Goal: Ask a question: Seek information or help from site administrators or community

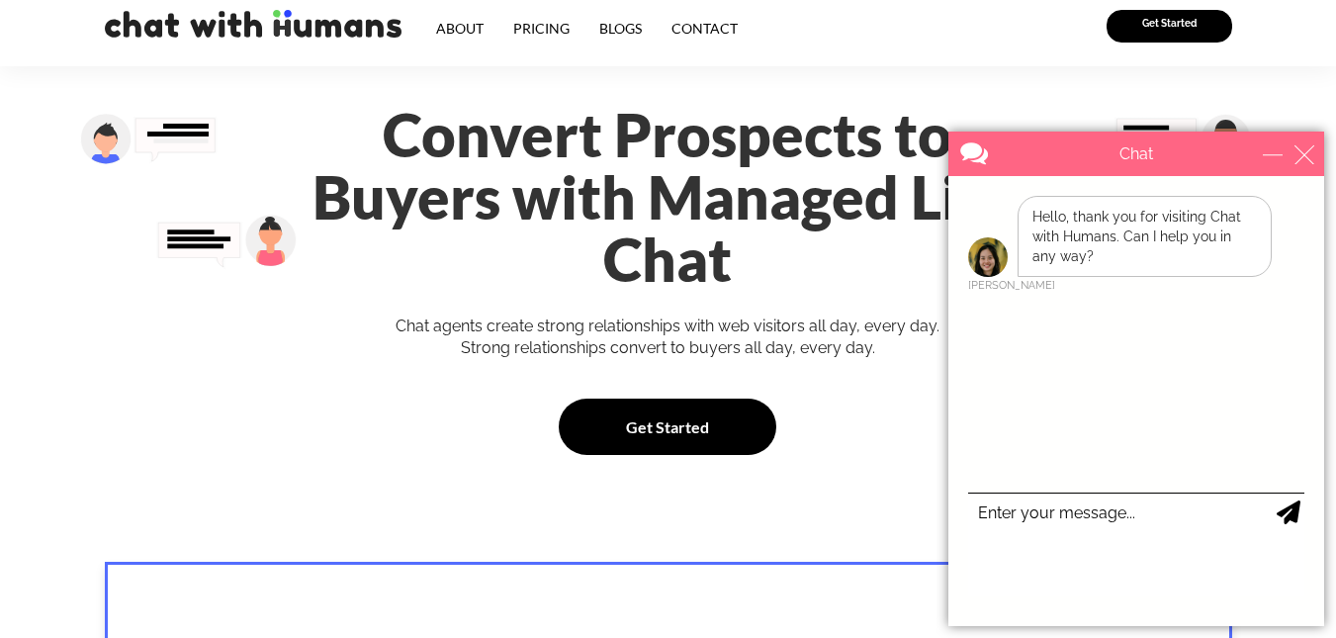
scroll to position [198, 0]
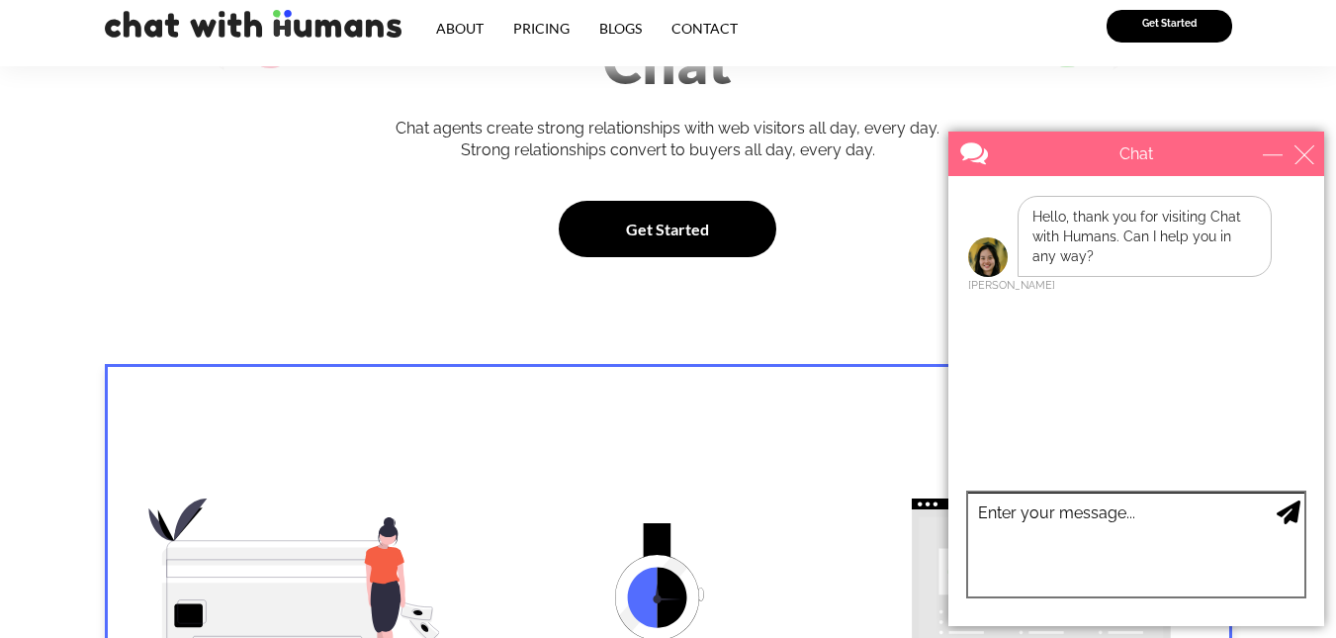
click at [1081, 517] on textarea "type your message" at bounding box center [1136, 544] width 336 height 104
type textarea "yes please, what is this"
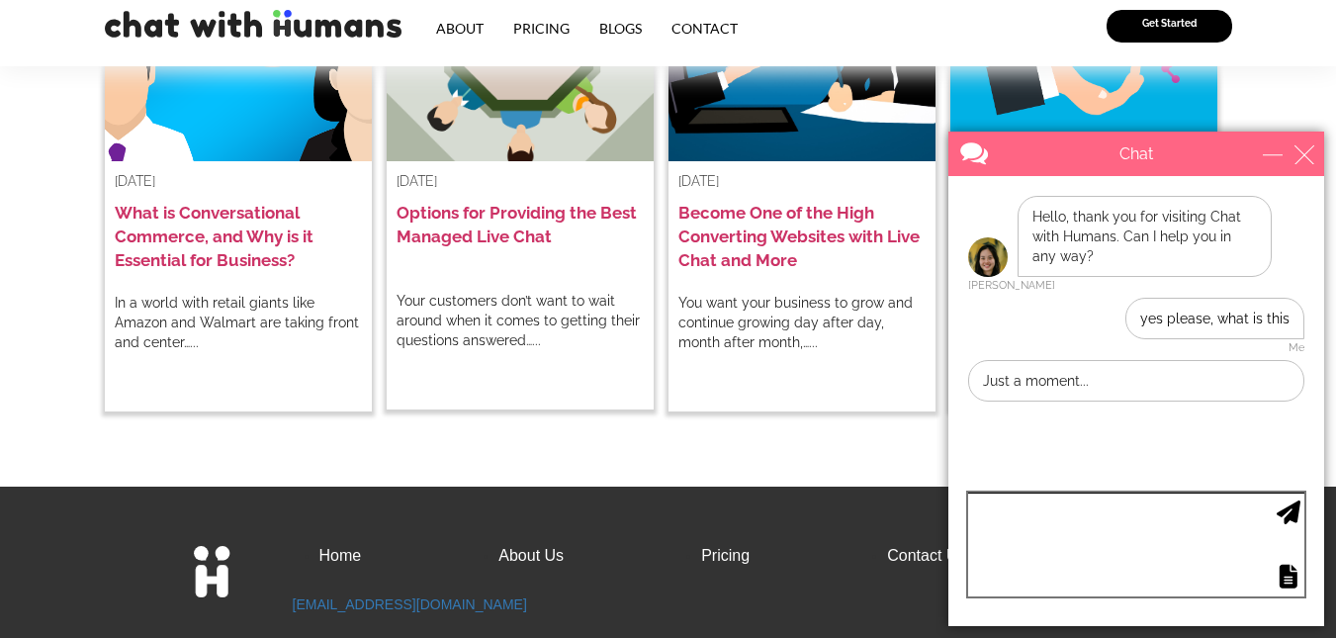
scroll to position [4059, 0]
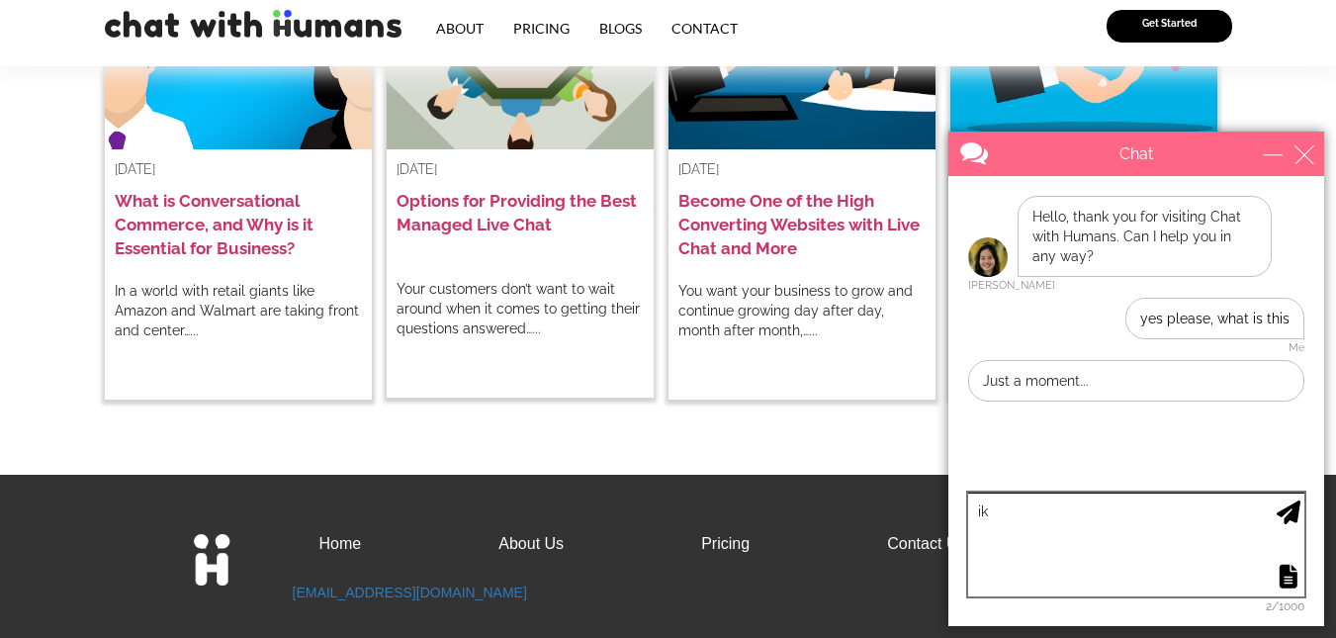
type textarea "i"
type textarea "ok"
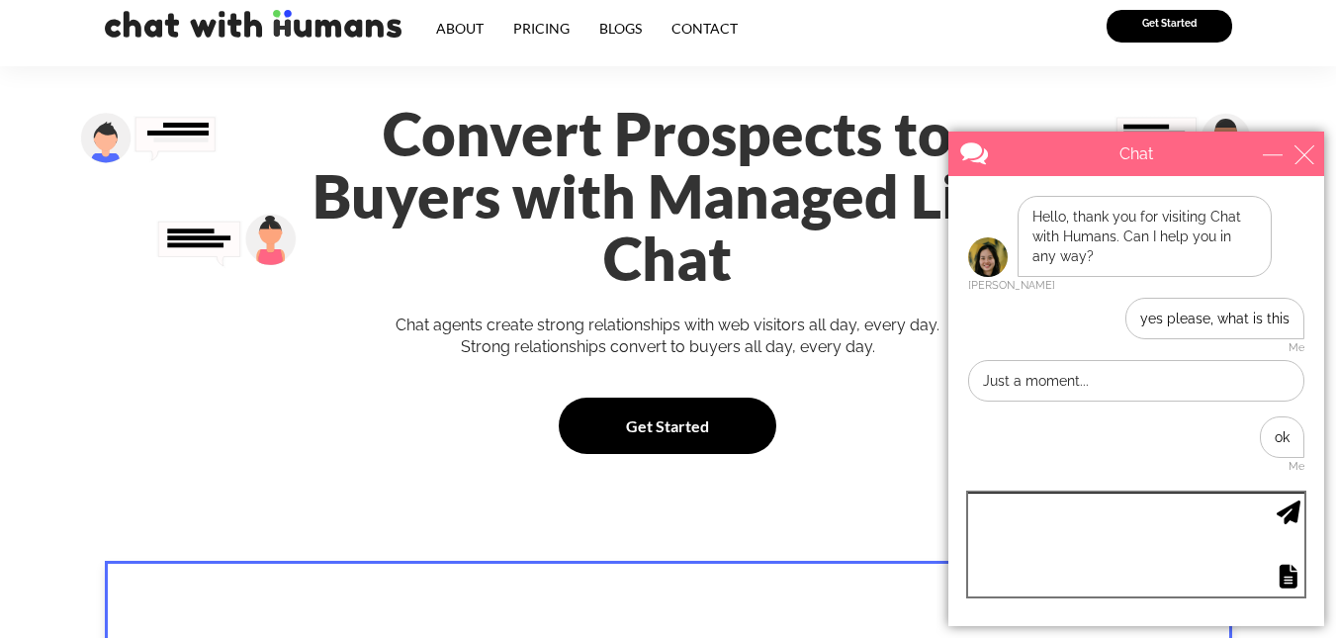
scroll to position [0, 0]
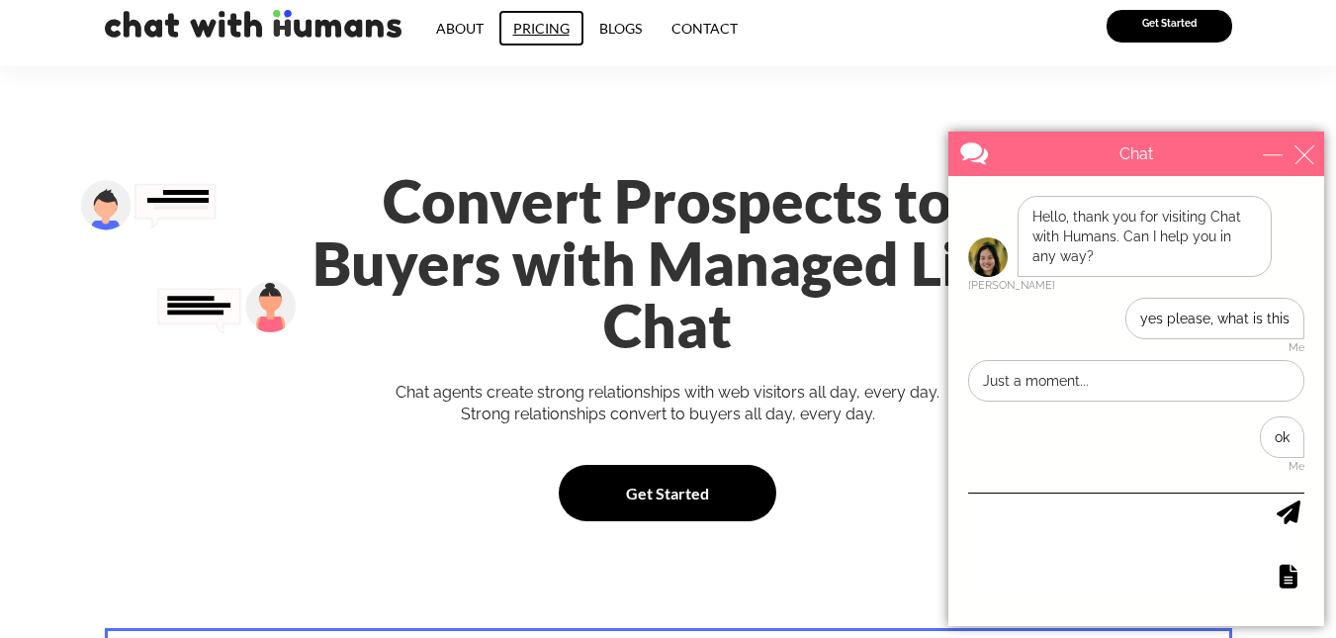
click at [532, 26] on link "Pricing" at bounding box center [541, 28] width 86 height 37
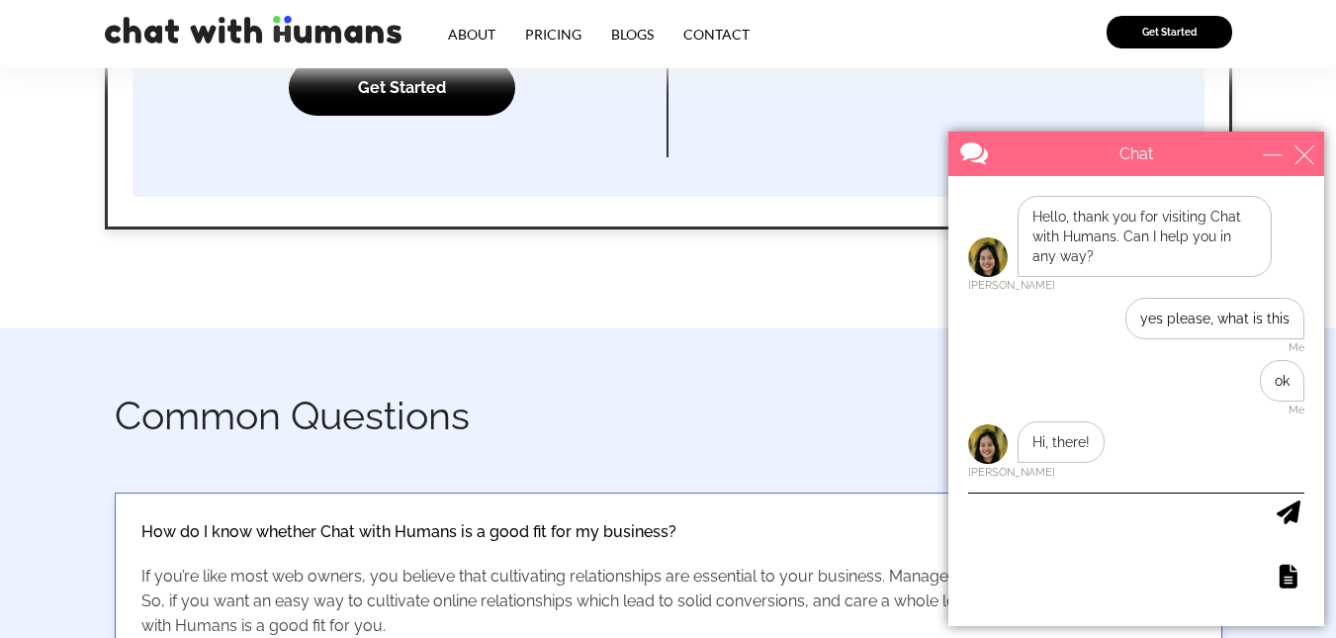
scroll to position [890, 0]
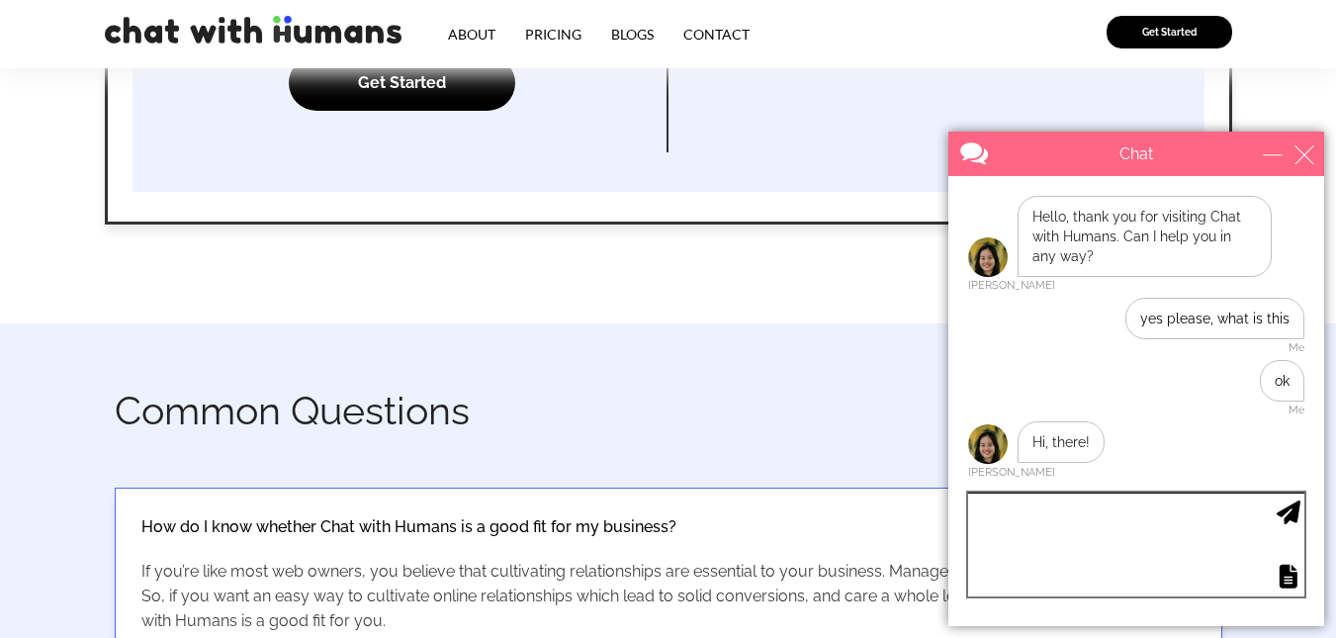
click at [1079, 551] on textarea "type your message" at bounding box center [1136, 544] width 336 height 104
type textarea "hello"
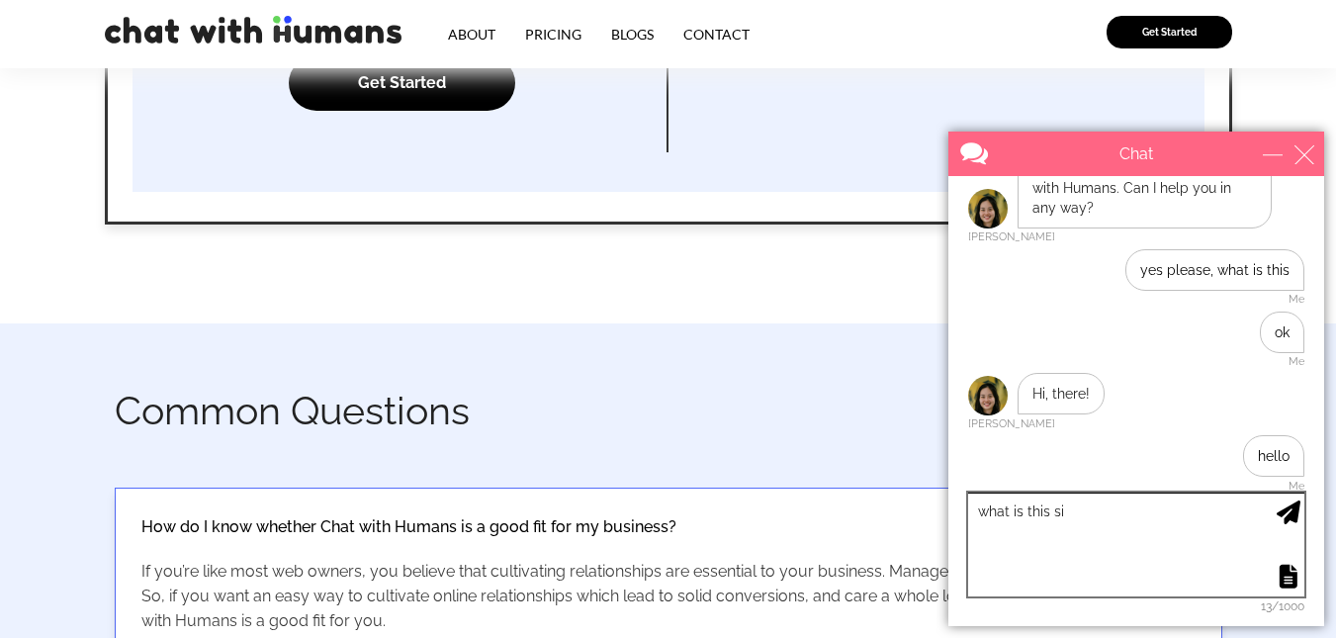
scroll to position [111, 0]
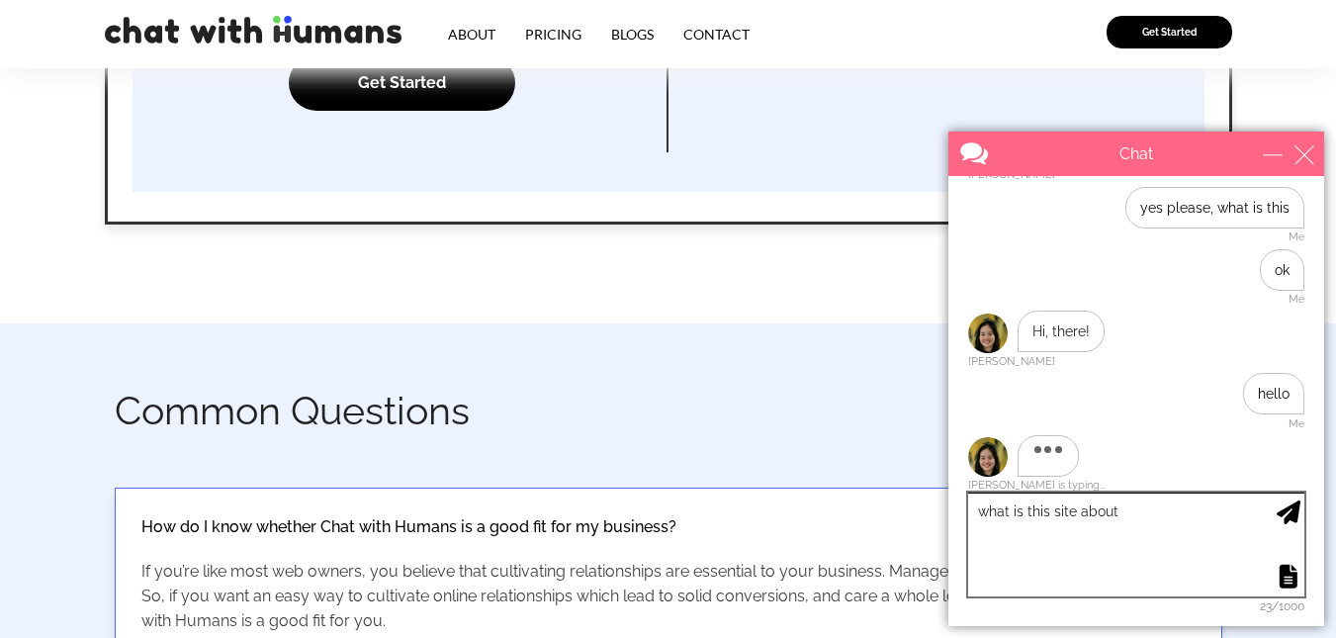
type textarea "what is this site about?"
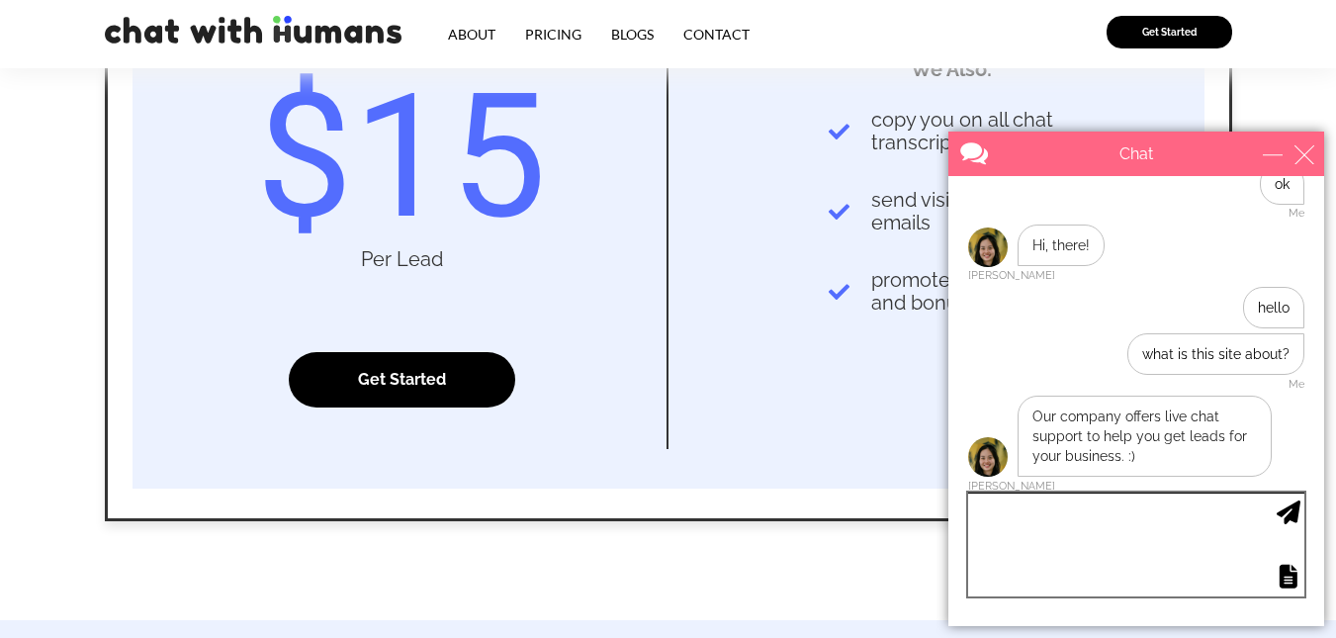
scroll to position [494, 0]
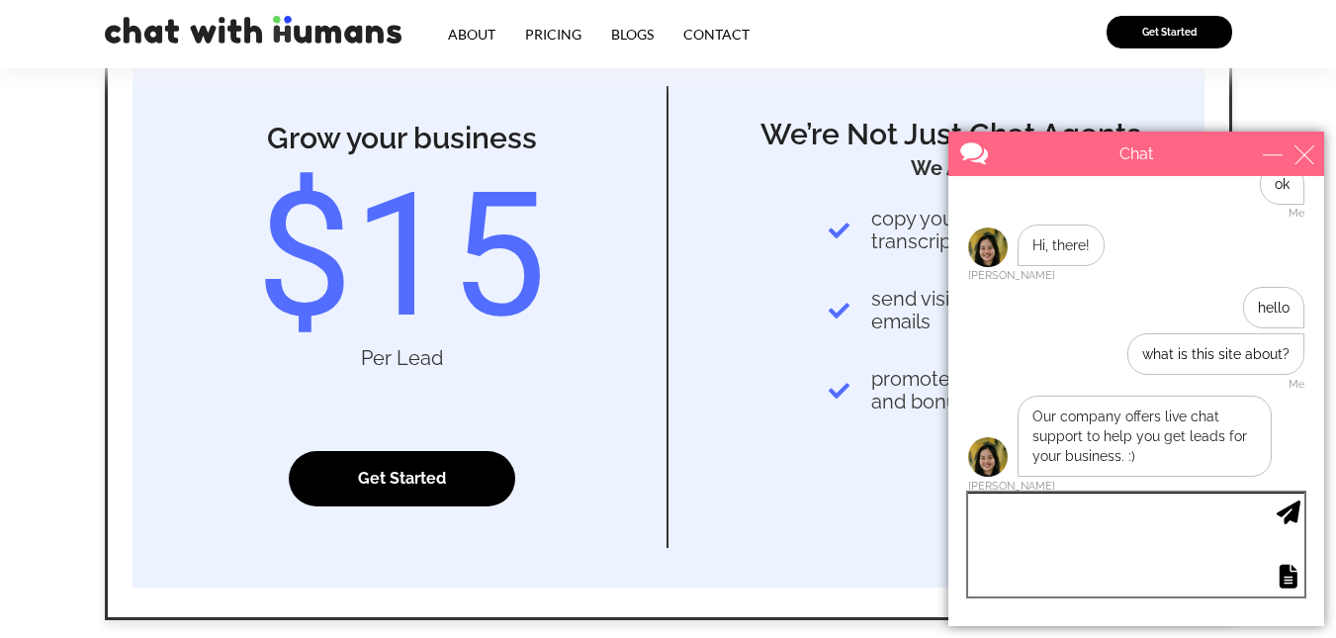
click at [1066, 523] on textarea "type your message" at bounding box center [1136, 544] width 336 height 104
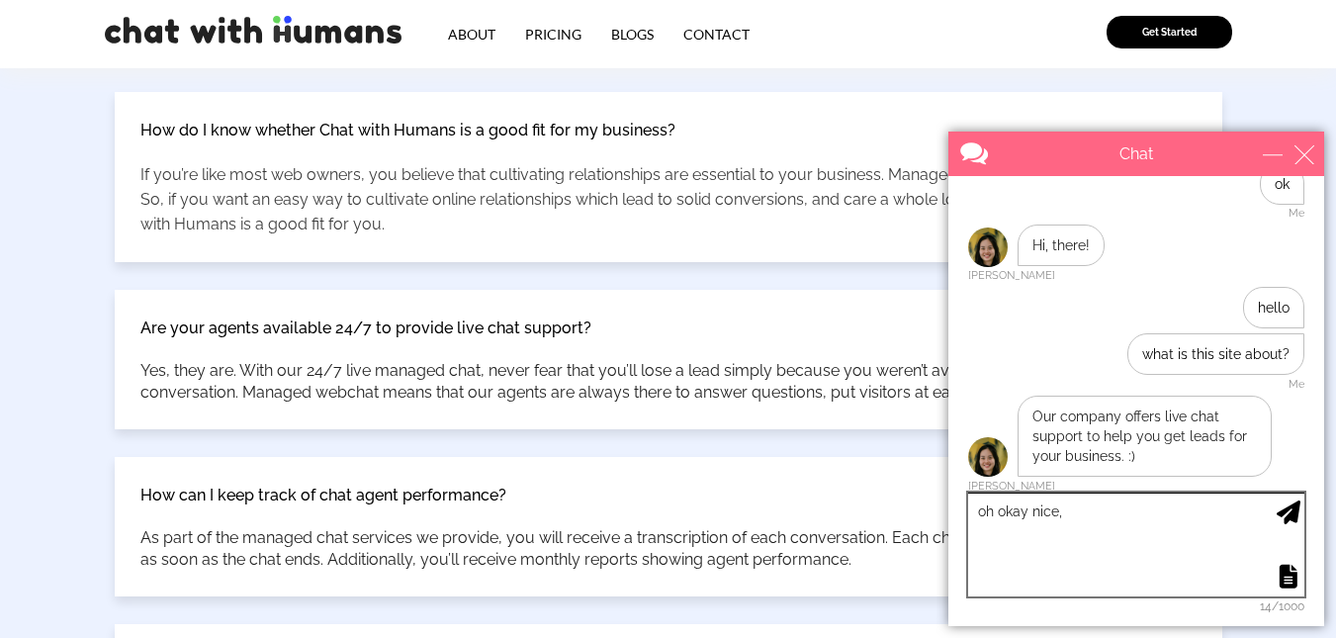
scroll to position [197, 0]
type textarea "oh okay nice, you are not AI right?"
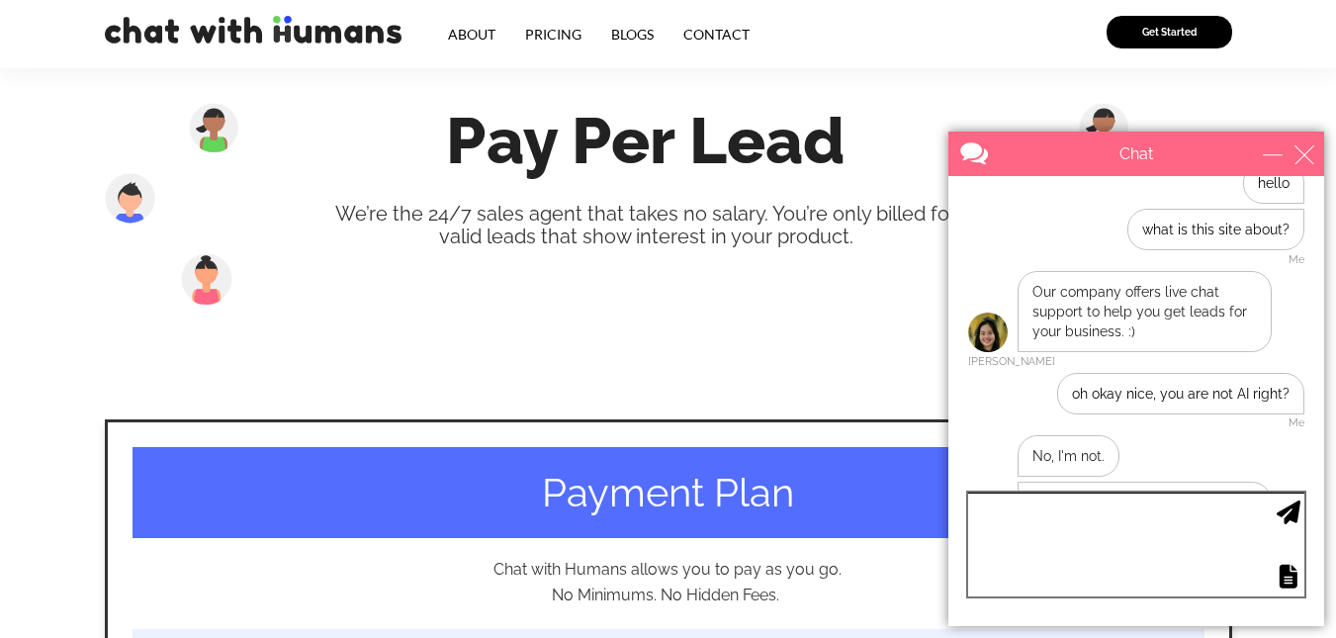
scroll to position [388, 0]
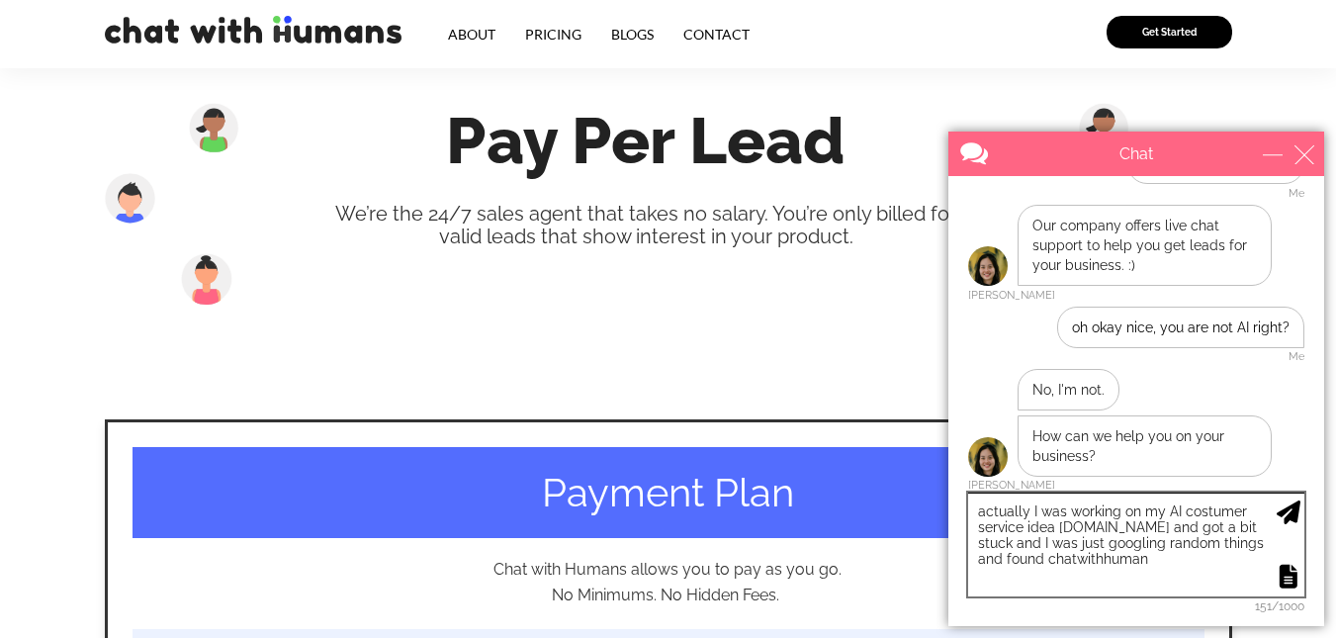
type textarea "actually I was working on my AI costumer service idea [DOMAIN_NAME] and got a b…"
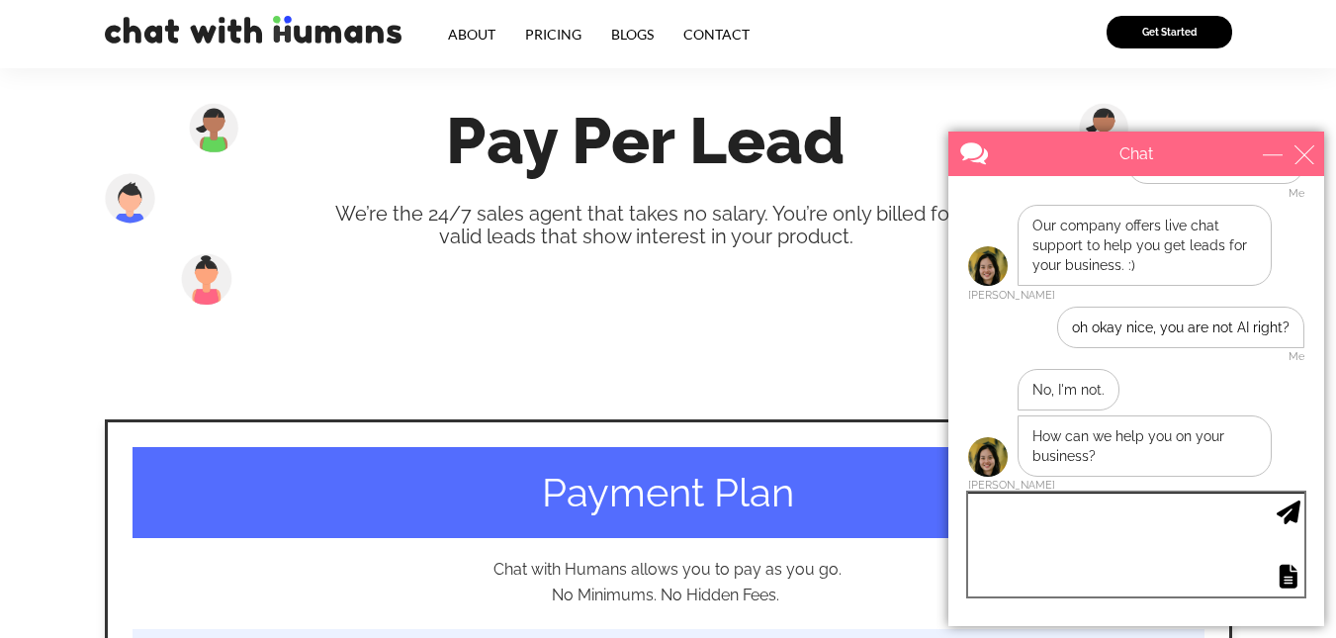
scroll to position [528, 0]
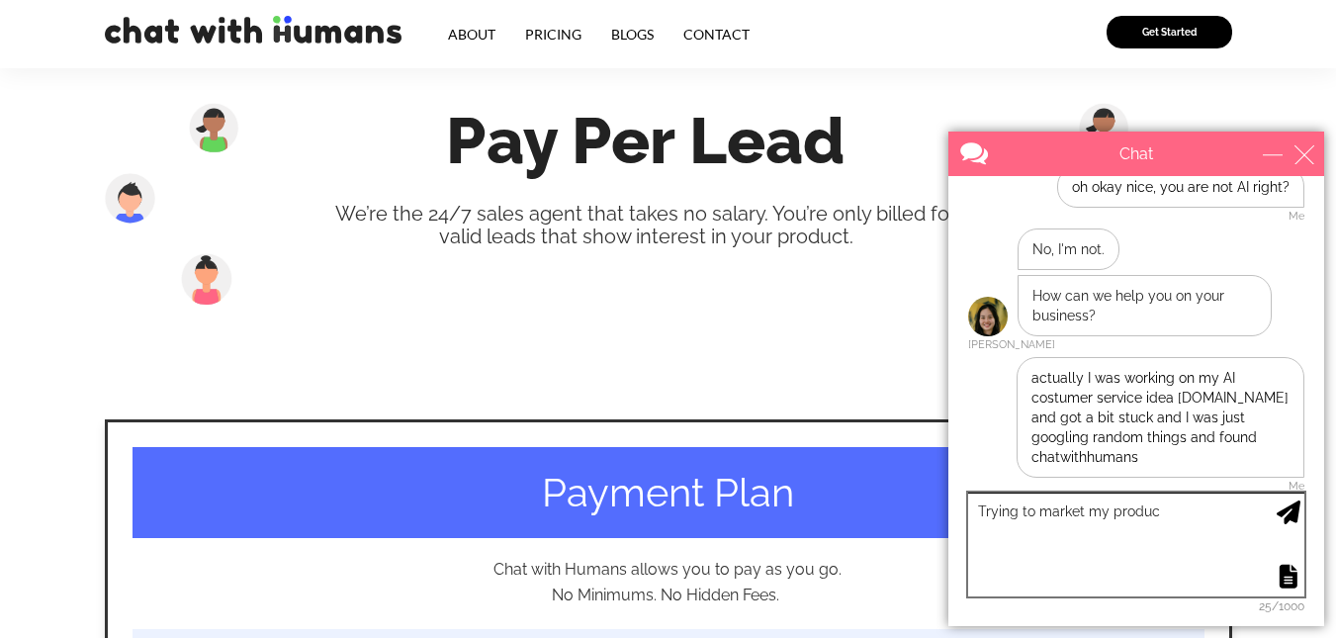
type textarea "Trying to market my product"
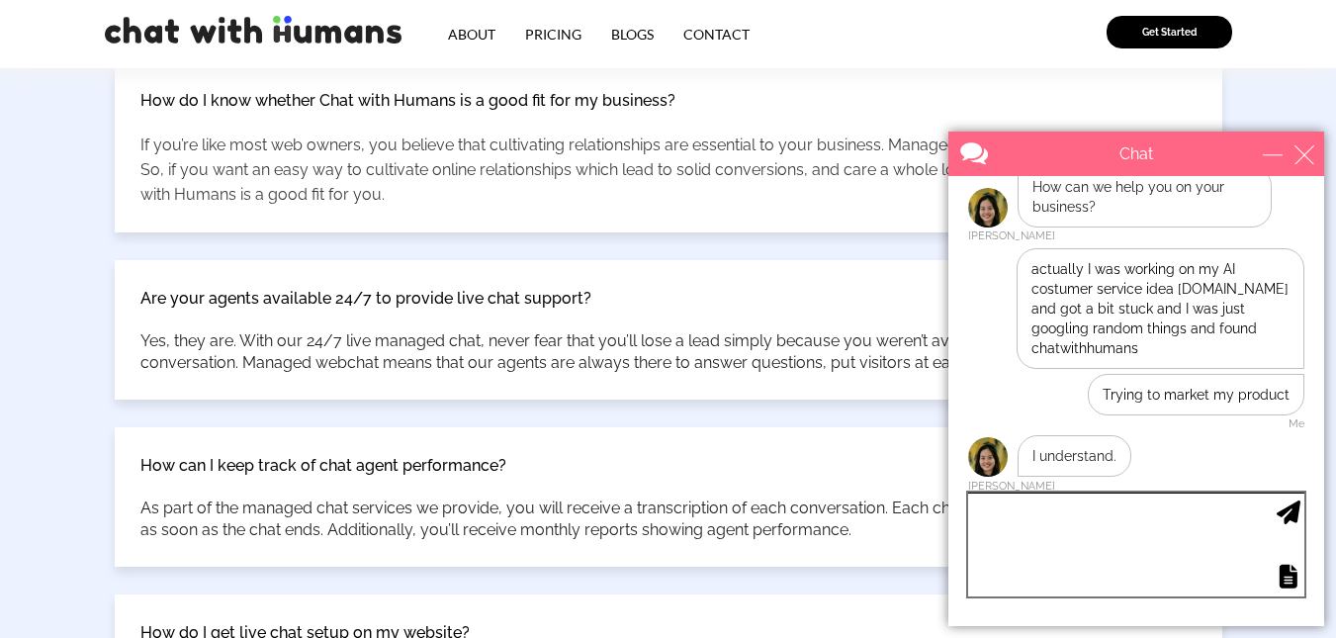
scroll to position [1384, 0]
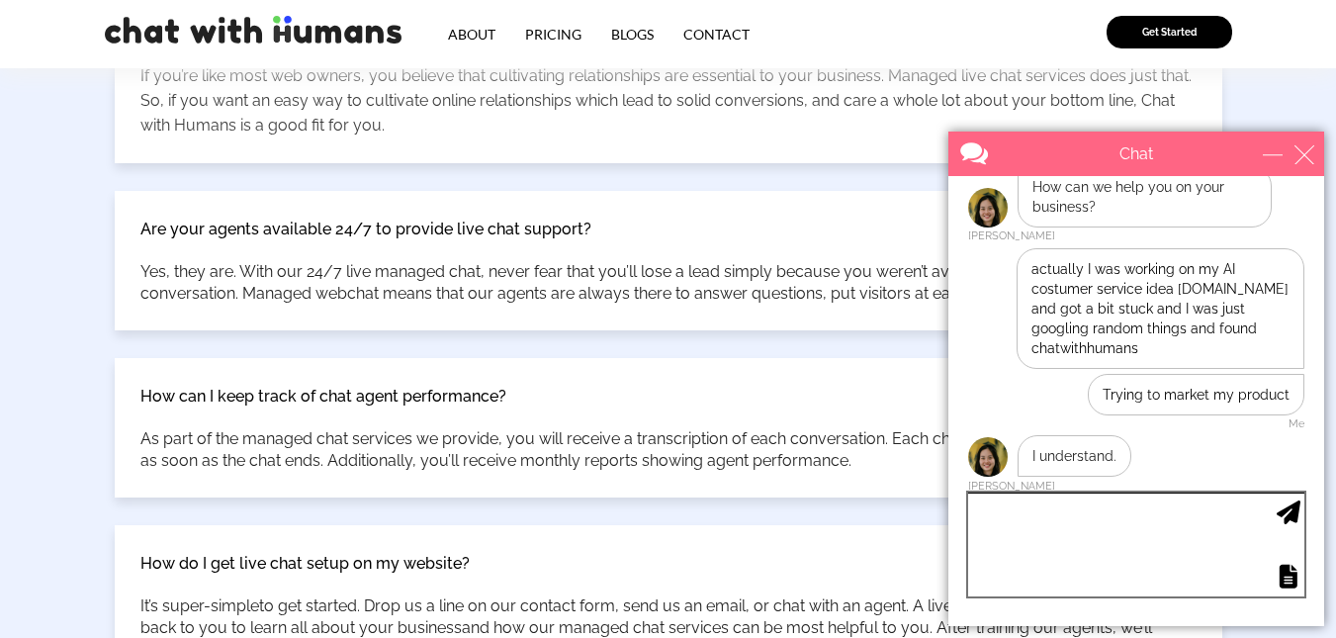
click at [1030, 510] on textarea "type your message" at bounding box center [1136, 544] width 336 height 104
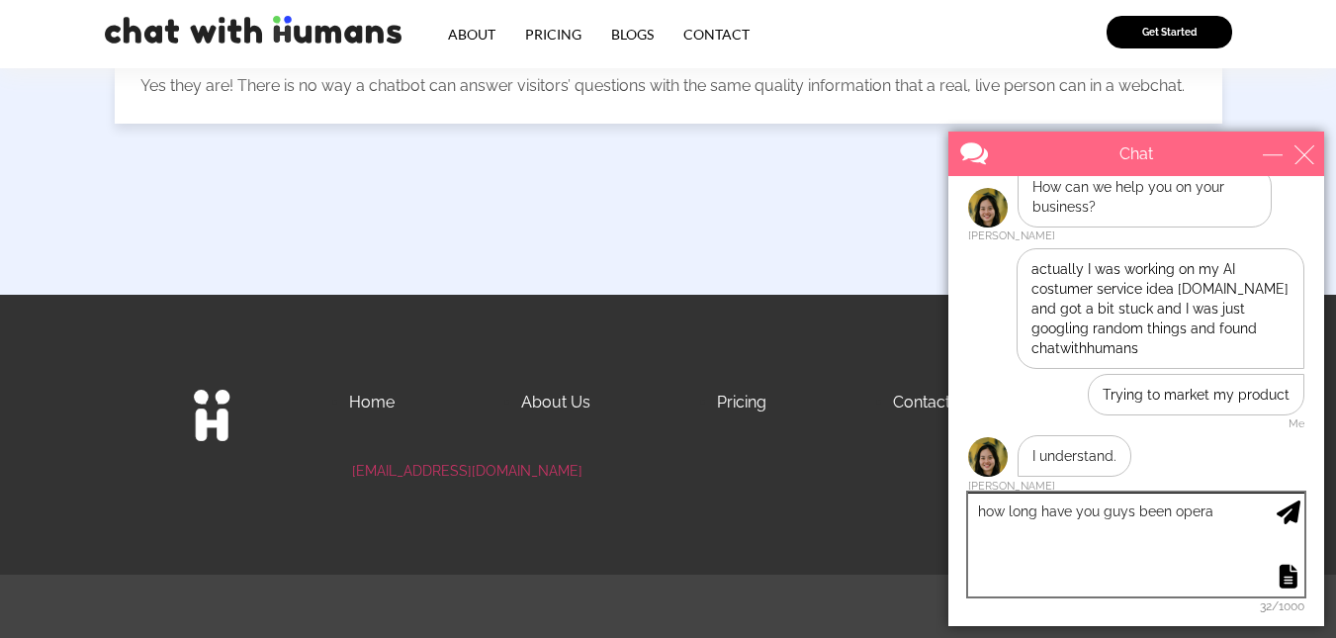
scroll to position [699, 0]
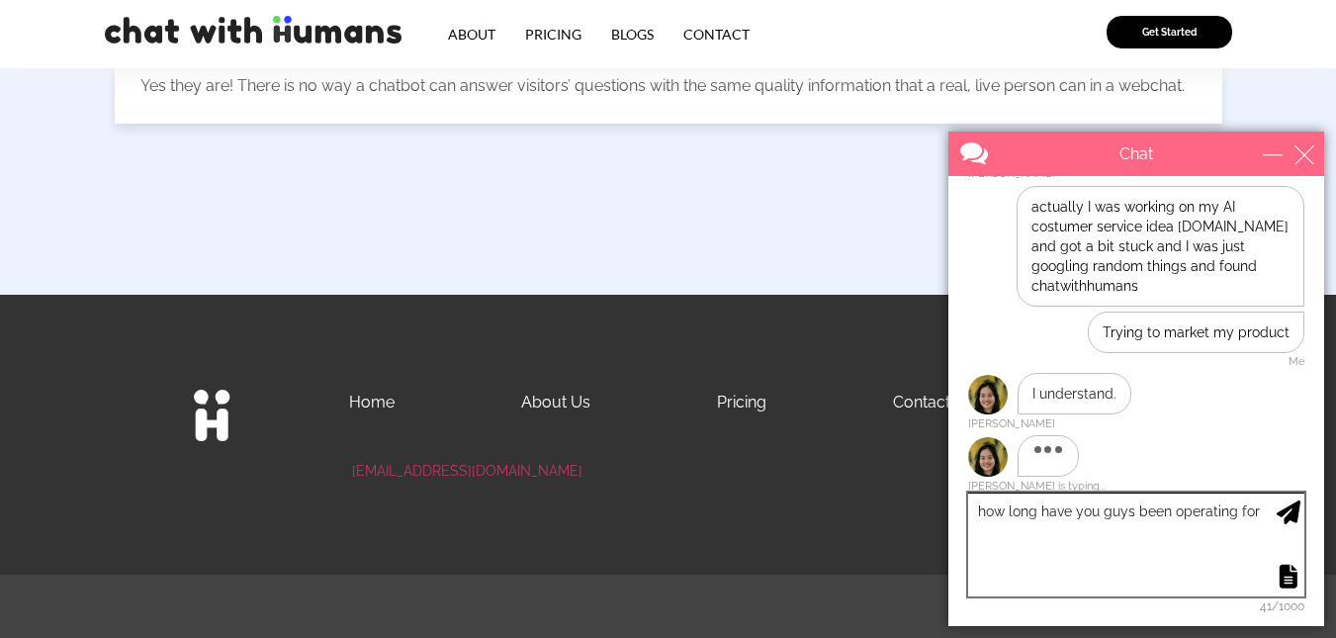
type textarea "how long have you guys been operating for?"
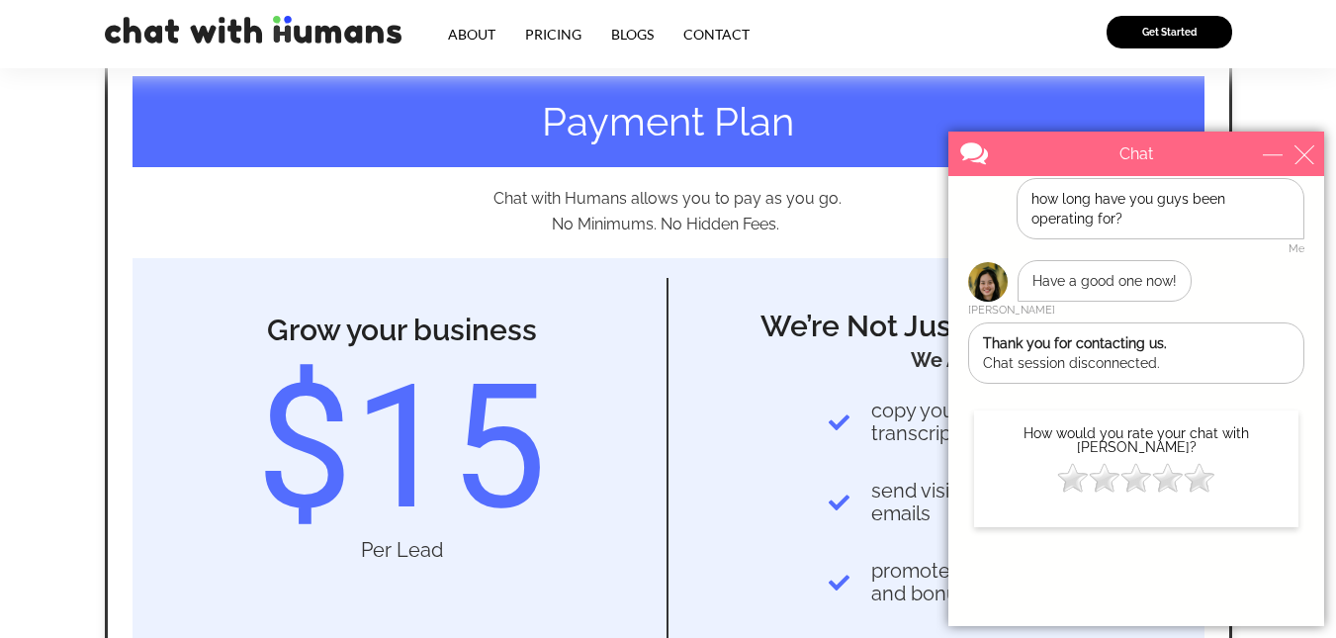
scroll to position [0, 0]
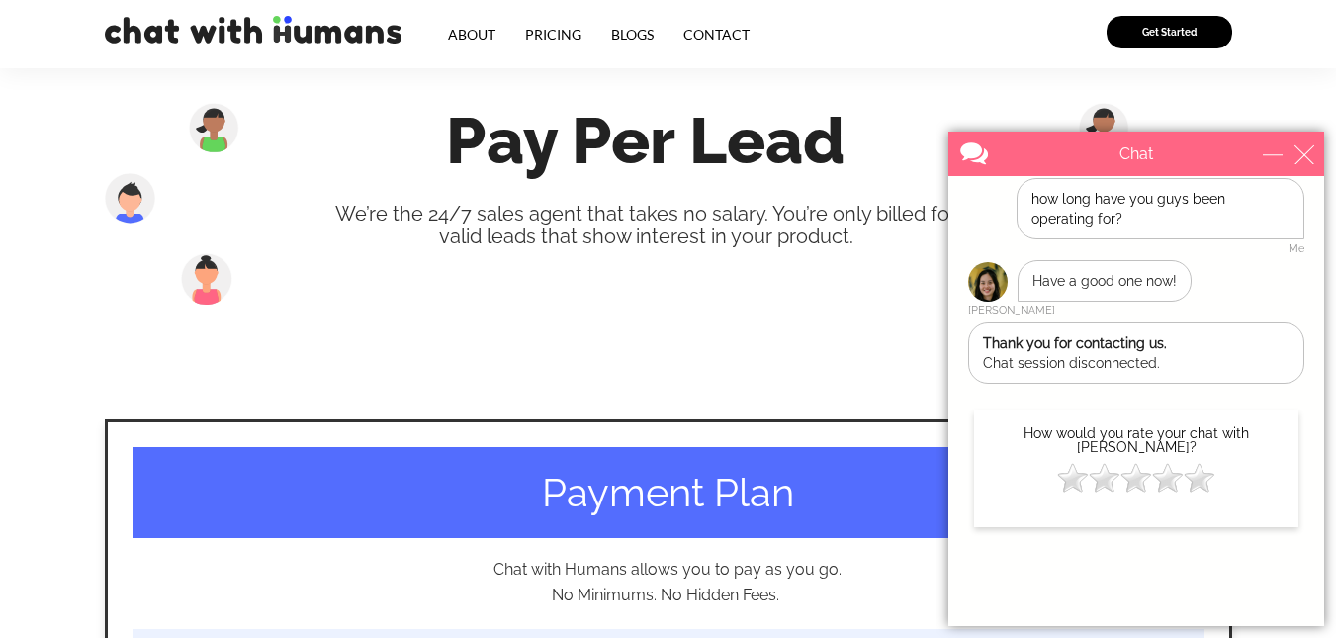
click at [280, 26] on img at bounding box center [253, 30] width 297 height 28
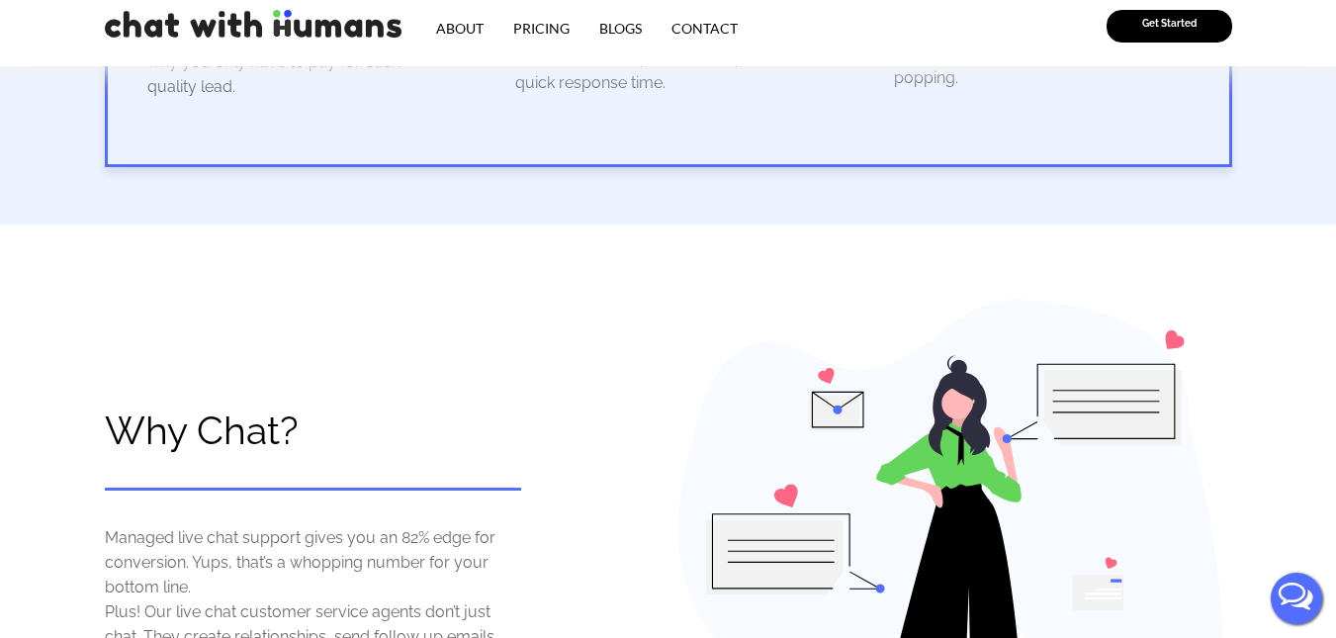
scroll to position [1389, 0]
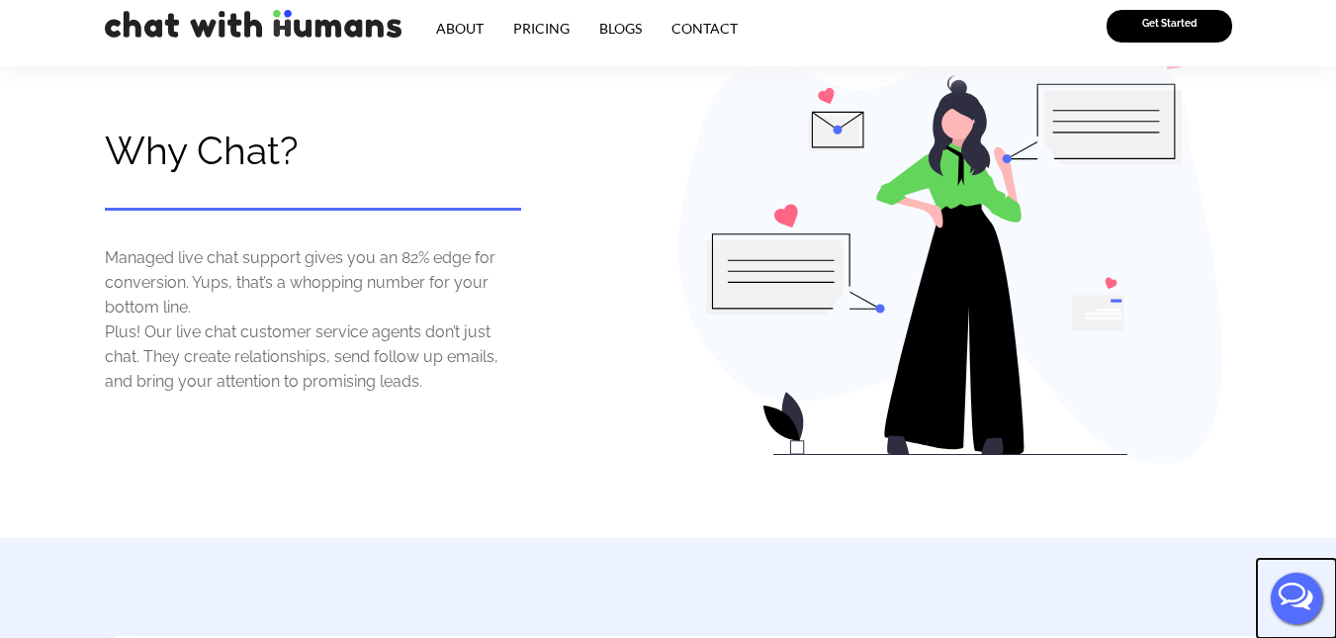
click at [1303, 599] on button "Live Chat" at bounding box center [1296, 598] width 79 height 79
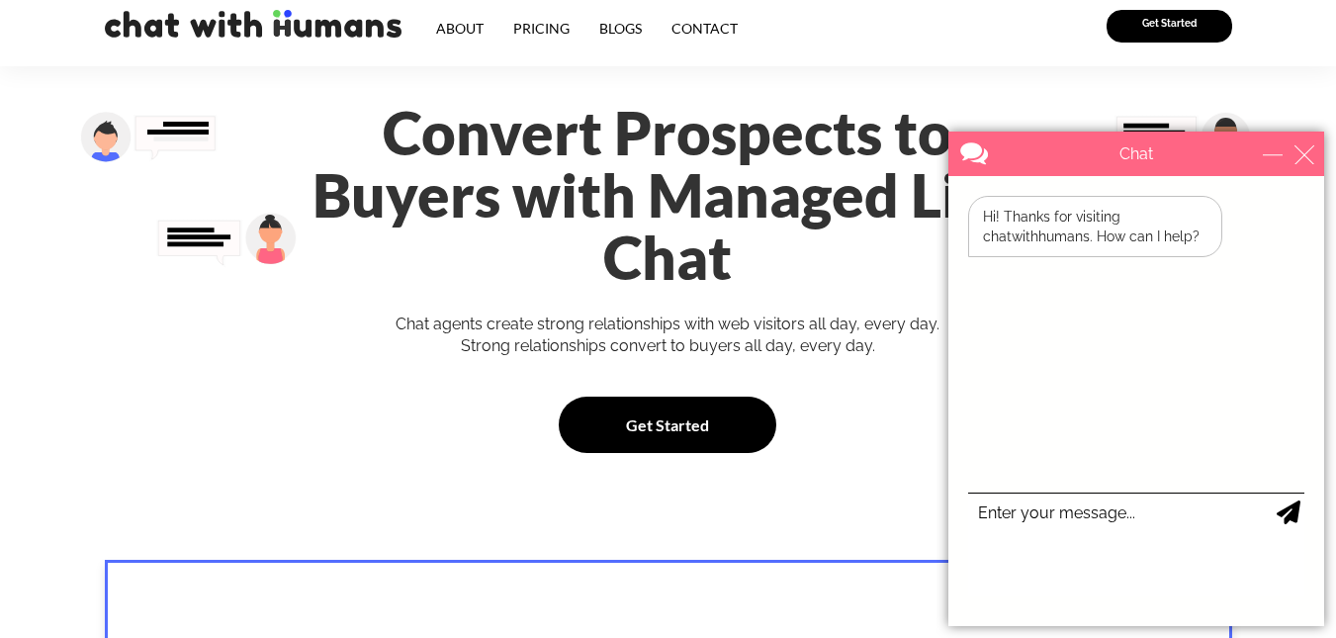
scroll to position [0, 0]
